Goal: Information Seeking & Learning: Learn about a topic

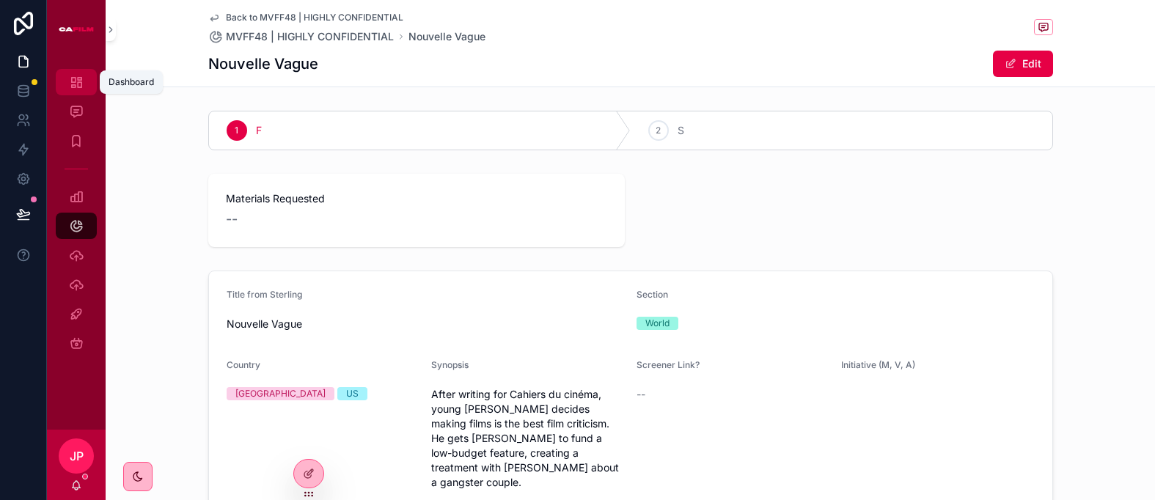
click at [81, 81] on icon "scrollable content" at bounding box center [76, 82] width 15 height 15
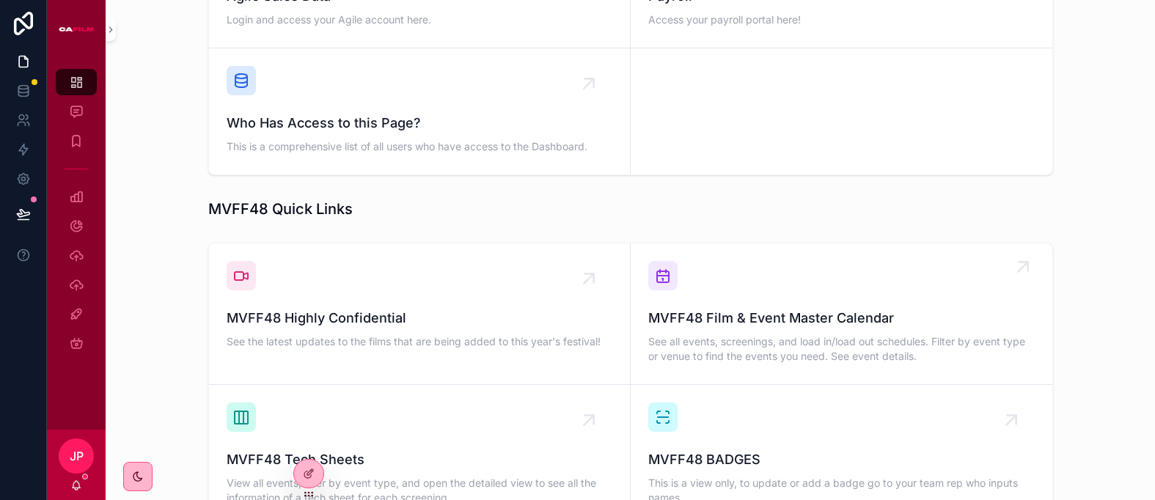
scroll to position [791, 0]
click at [711, 333] on span "See all events, screenings, and load in/load out schedules. Filter by event typ…" at bounding box center [841, 347] width 386 height 29
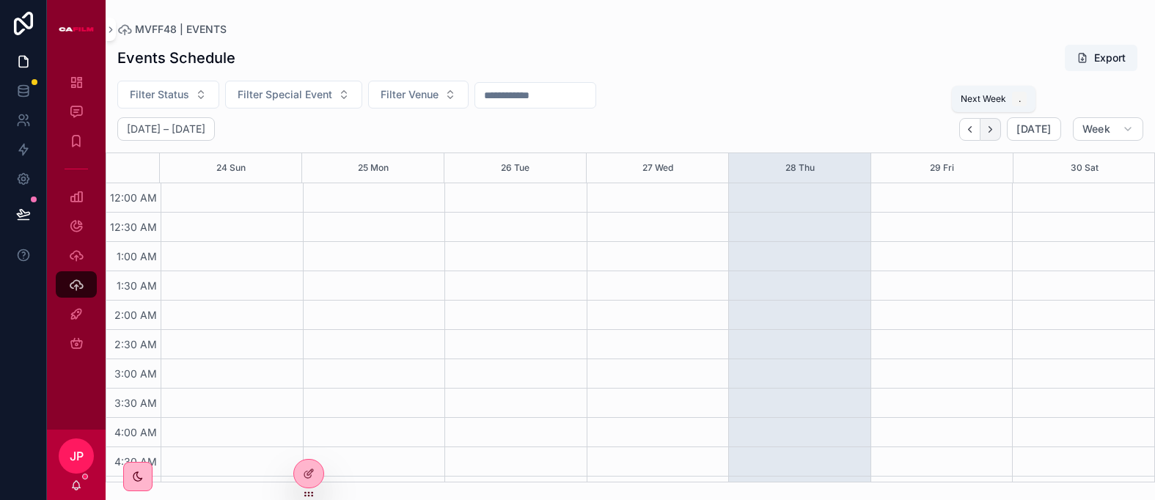
click at [992, 129] on icon "Next" at bounding box center [990, 129] width 11 height 11
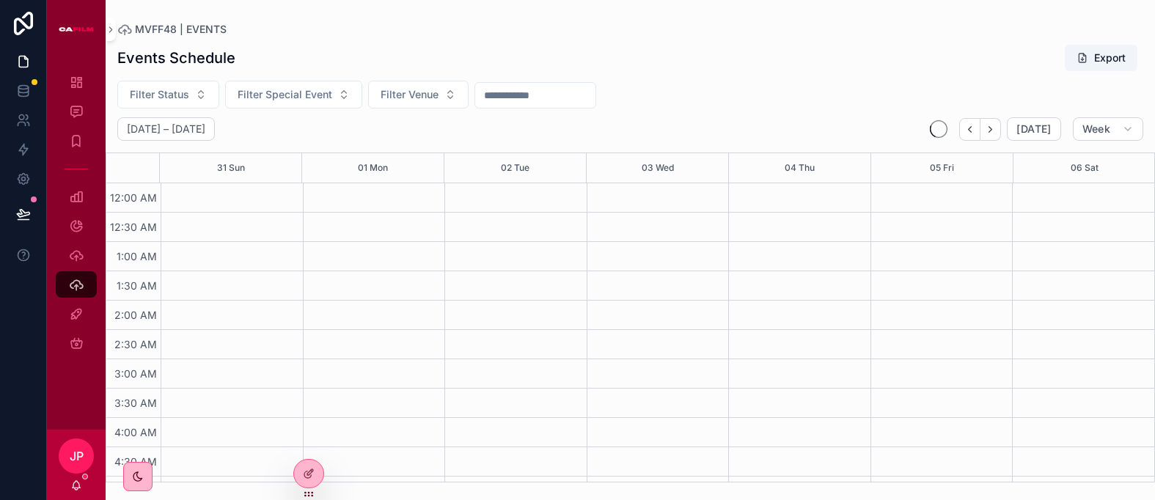
click at [992, 129] on icon "Next" at bounding box center [990, 129] width 11 height 11
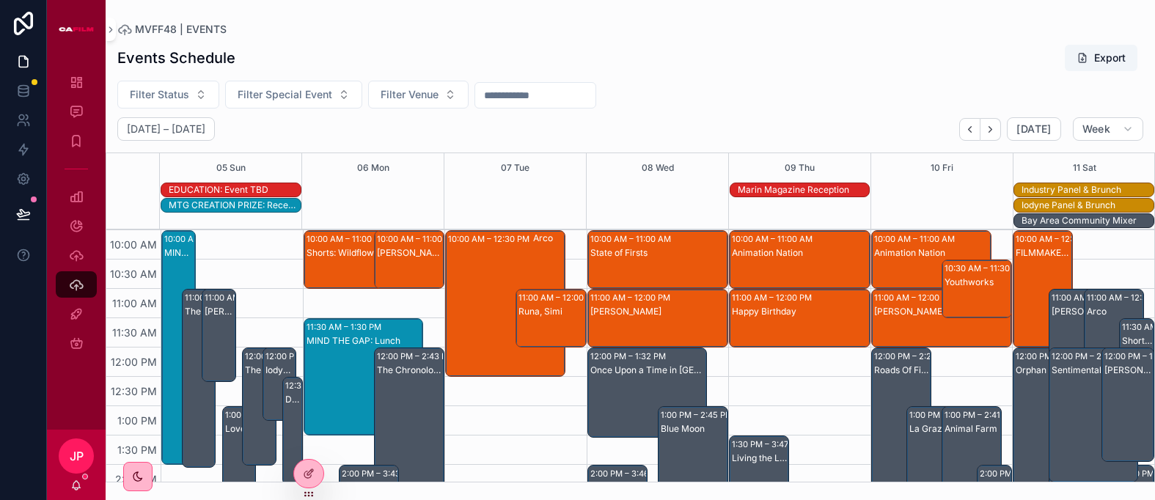
scroll to position [584, 0]
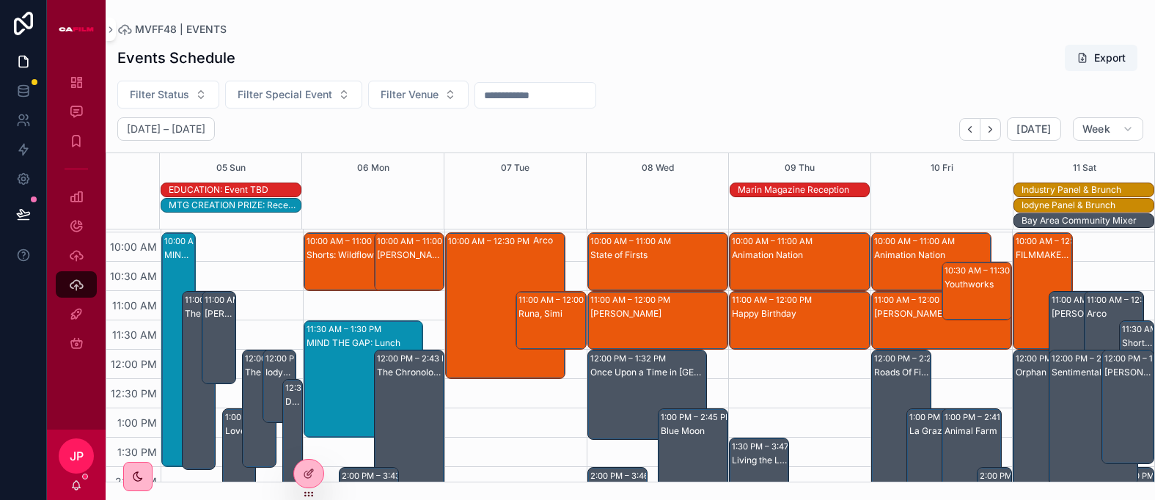
click at [662, 317] on div "11:00 AM – 12:00 PM [PERSON_NAME]" at bounding box center [658, 320] width 140 height 57
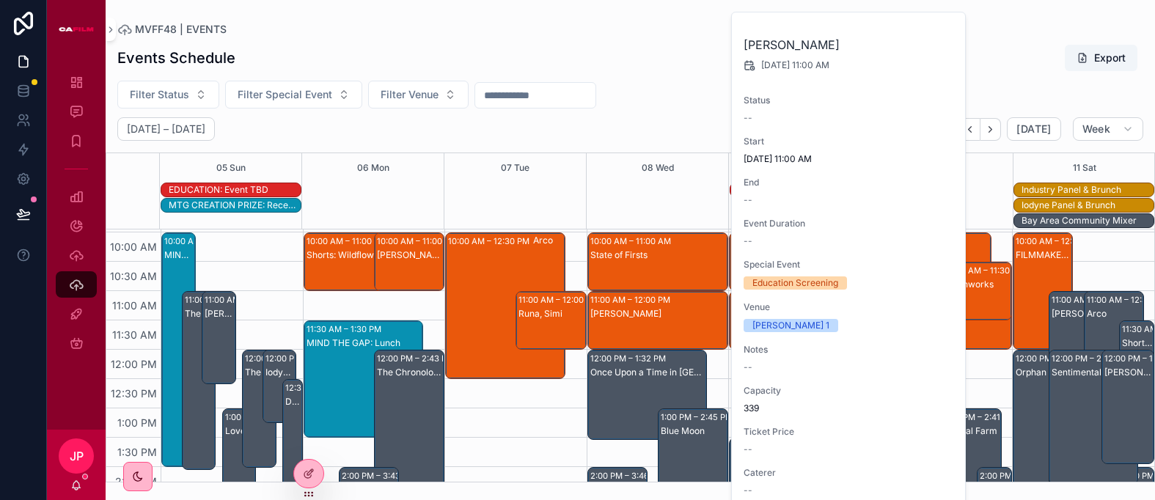
click at [559, 70] on div "Events Schedule Export" at bounding box center [630, 58] width 1026 height 28
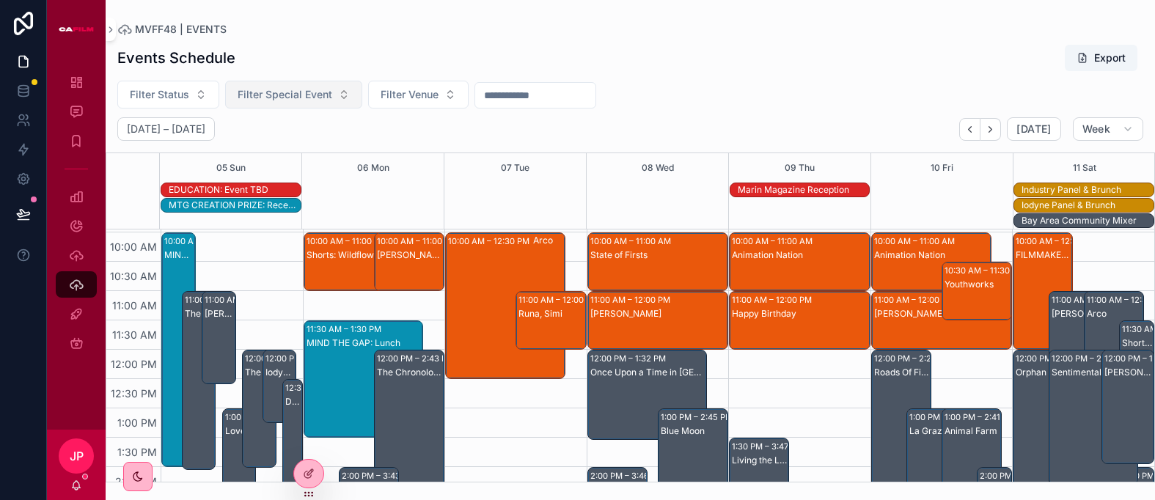
click at [333, 94] on button "Filter Special Event" at bounding box center [293, 95] width 137 height 28
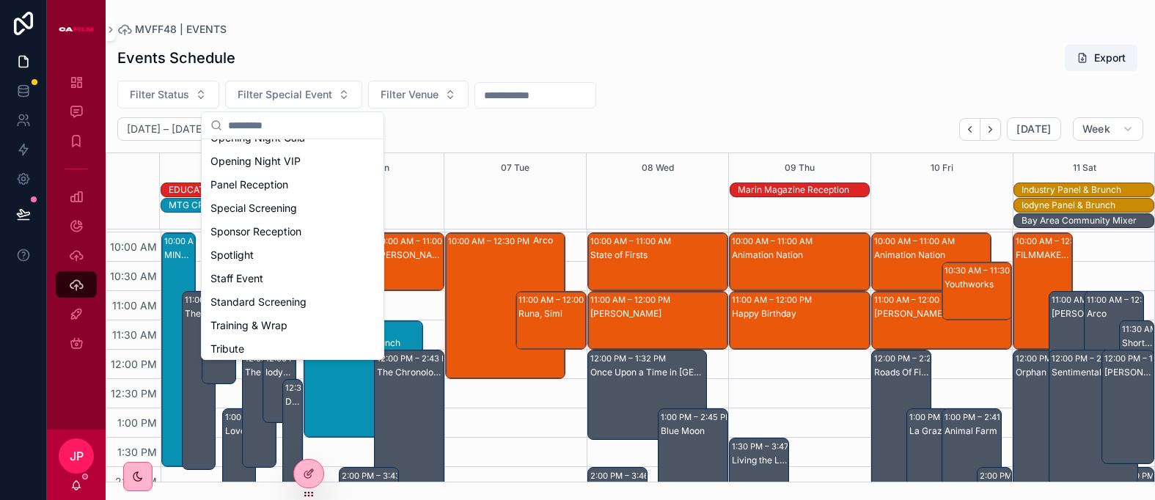
scroll to position [349, 0]
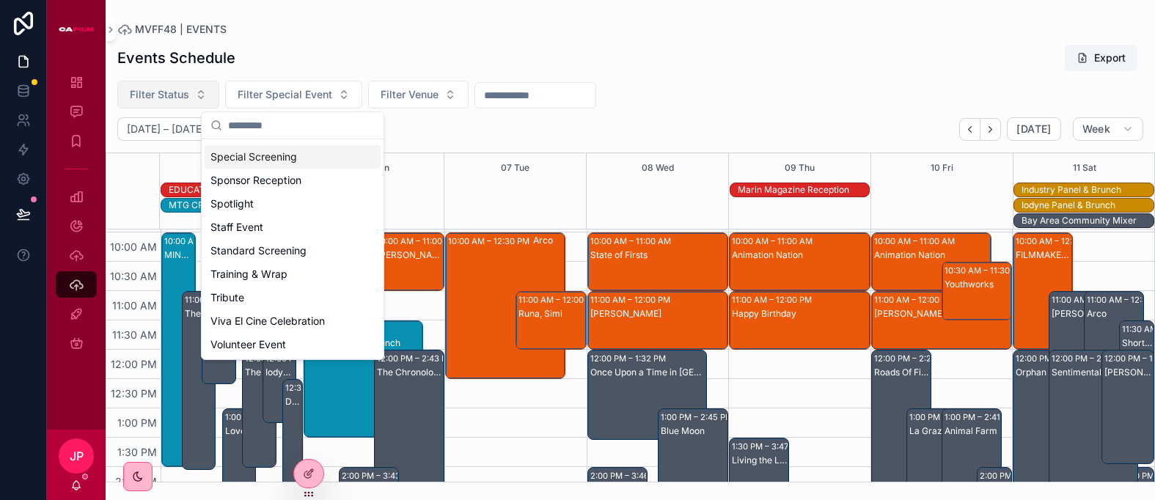
click at [181, 100] on span "Filter Status" at bounding box center [159, 94] width 59 height 15
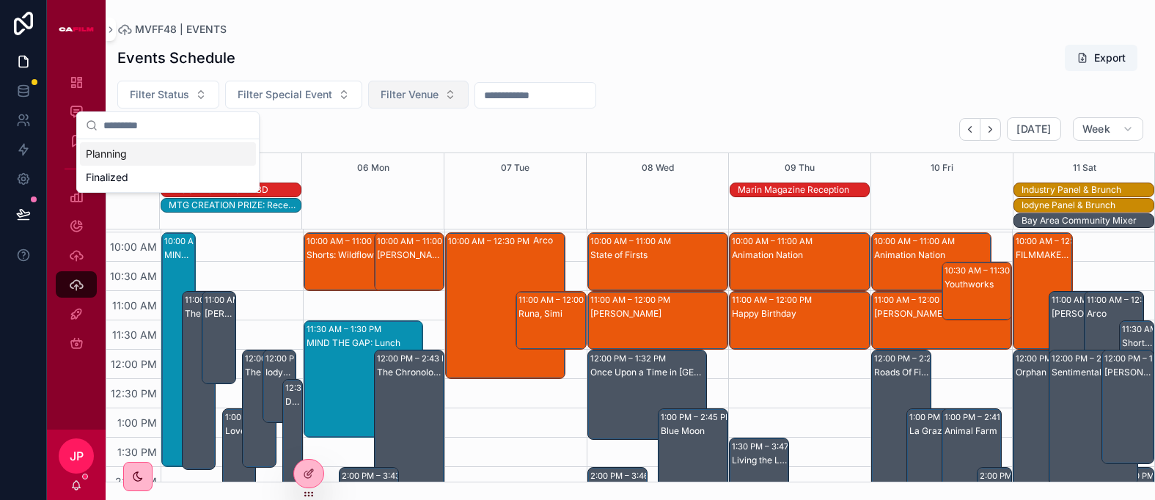
click at [425, 96] on span "Filter Venue" at bounding box center [410, 94] width 58 height 15
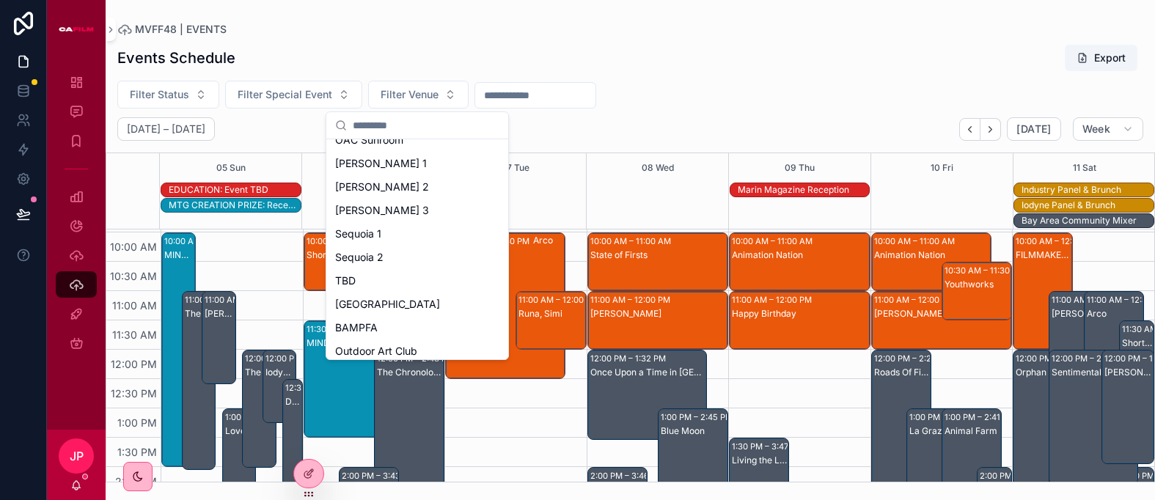
scroll to position [232, 0]
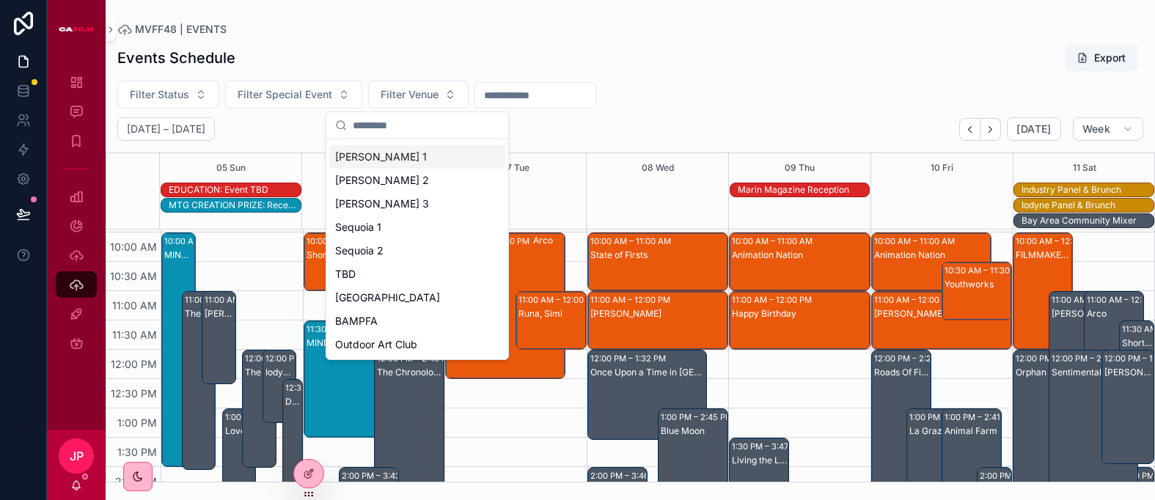
click at [731, 95] on div "Filter Status Filter Special Event Filter Venue" at bounding box center [630, 95] width 1049 height 28
